Goal: Information Seeking & Learning: Learn about a topic

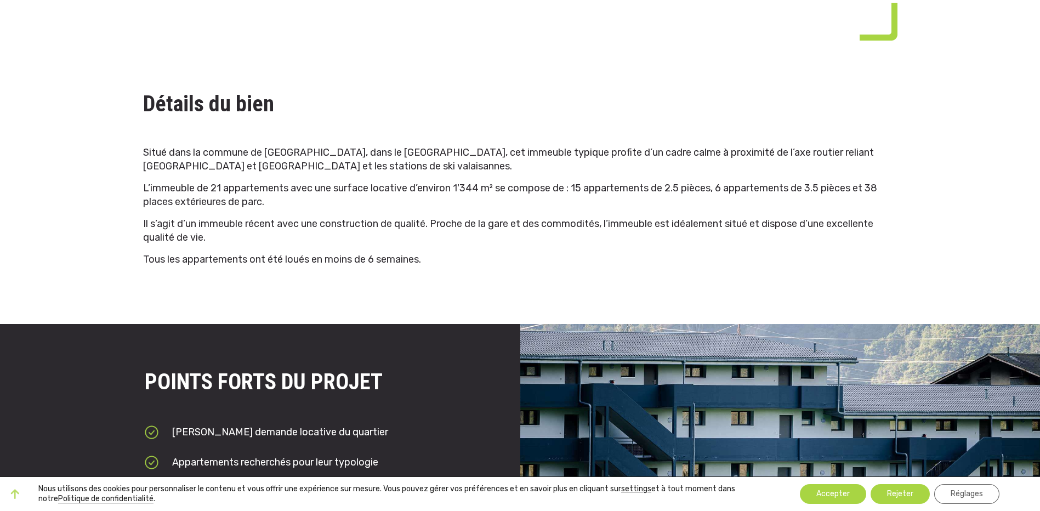
scroll to position [841, 0]
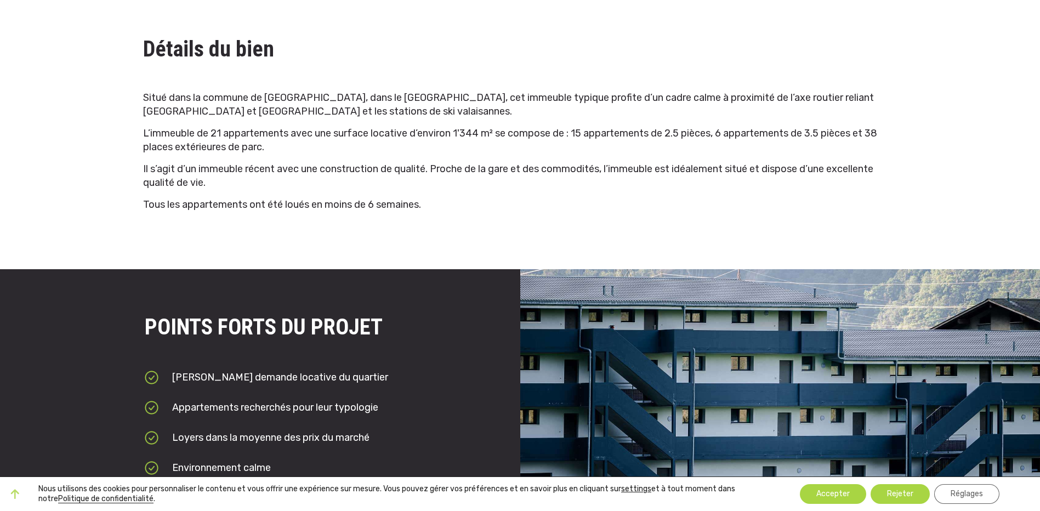
click at [337, 202] on p "Tous les appartements ont été loués en moins de 6 semaines." at bounding box center [520, 205] width 754 height 14
click at [401, 202] on p "Tous les appartements ont été loués en moins de 6 semaines." at bounding box center [520, 205] width 754 height 14
click at [366, 202] on p "Tous les appartements ont été loués en moins de 6 semaines." at bounding box center [520, 205] width 754 height 14
click at [241, 205] on p "Tous les appartements ont été loués en moins de 6 semaines." at bounding box center [520, 205] width 754 height 14
click at [283, 207] on p "Tous les appartements ont été loués en moins de 6 semaines." at bounding box center [520, 205] width 754 height 14
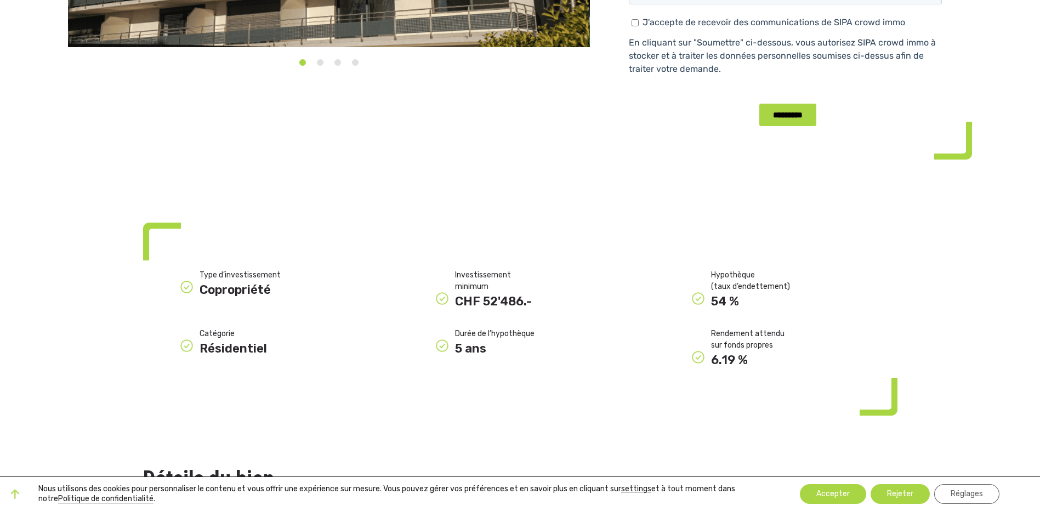
scroll to position [402, 0]
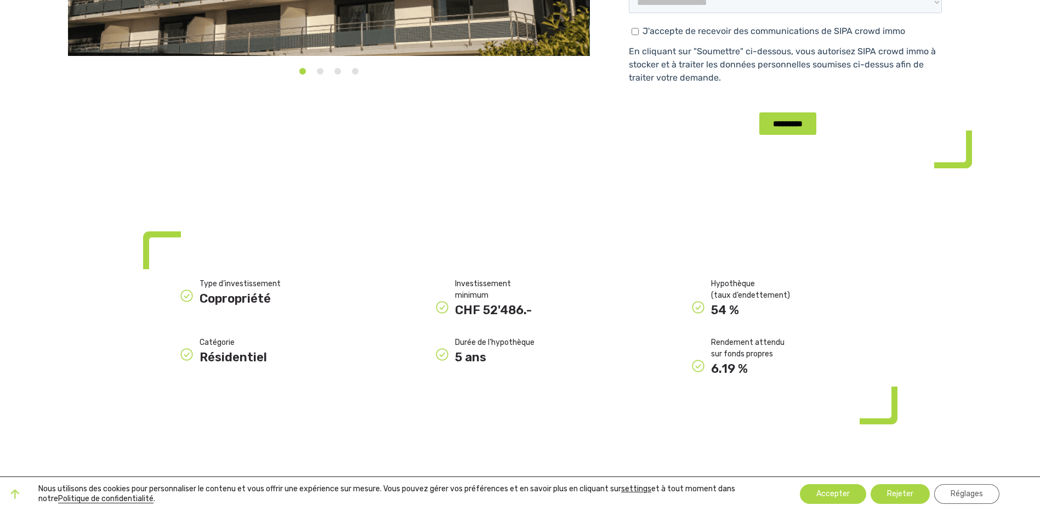
click at [502, 336] on div "Type d’investissement Copropriété Investissement minimum CHF 52'486.- Hypothèqu…" at bounding box center [521, 327] width 768 height 117
click at [502, 344] on div "Durée de l’hypothèque" at bounding box center [529, 343] width 149 height 12
